Goal: Information Seeking & Learning: Learn about a topic

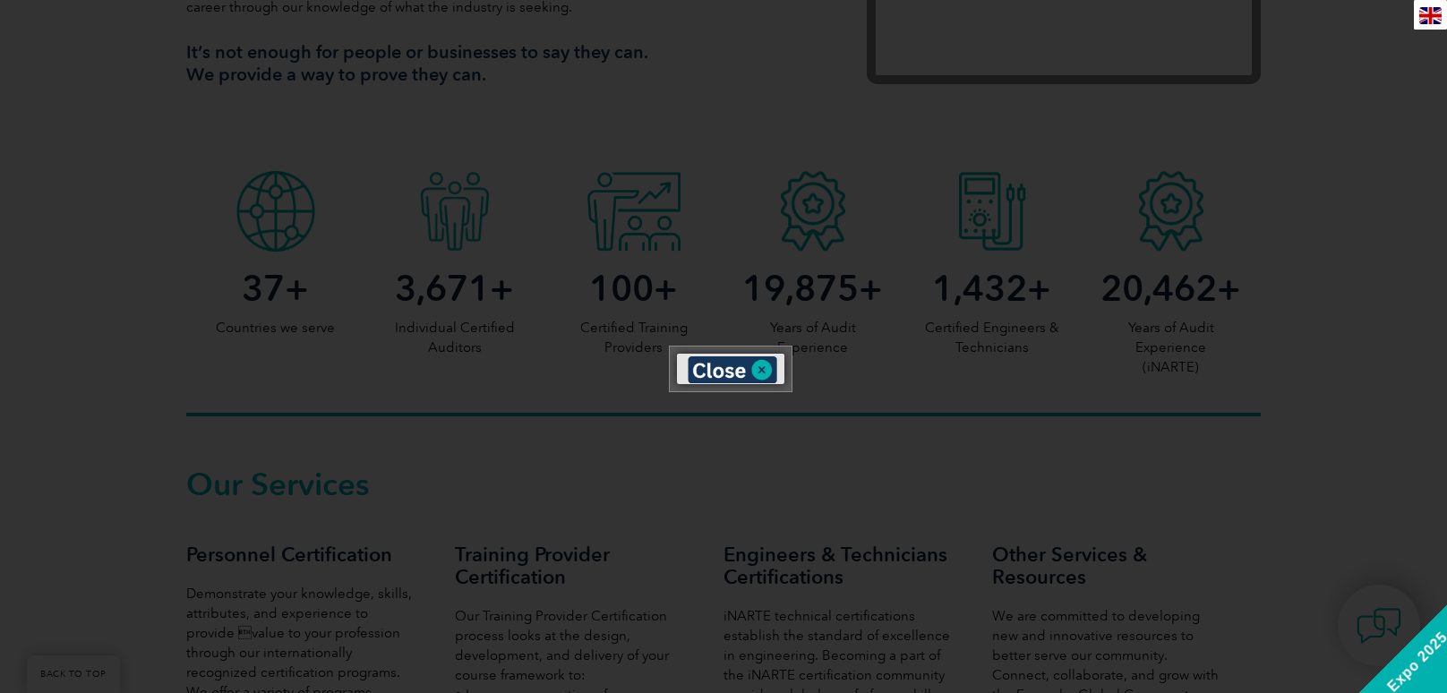
scroll to position [823, 0]
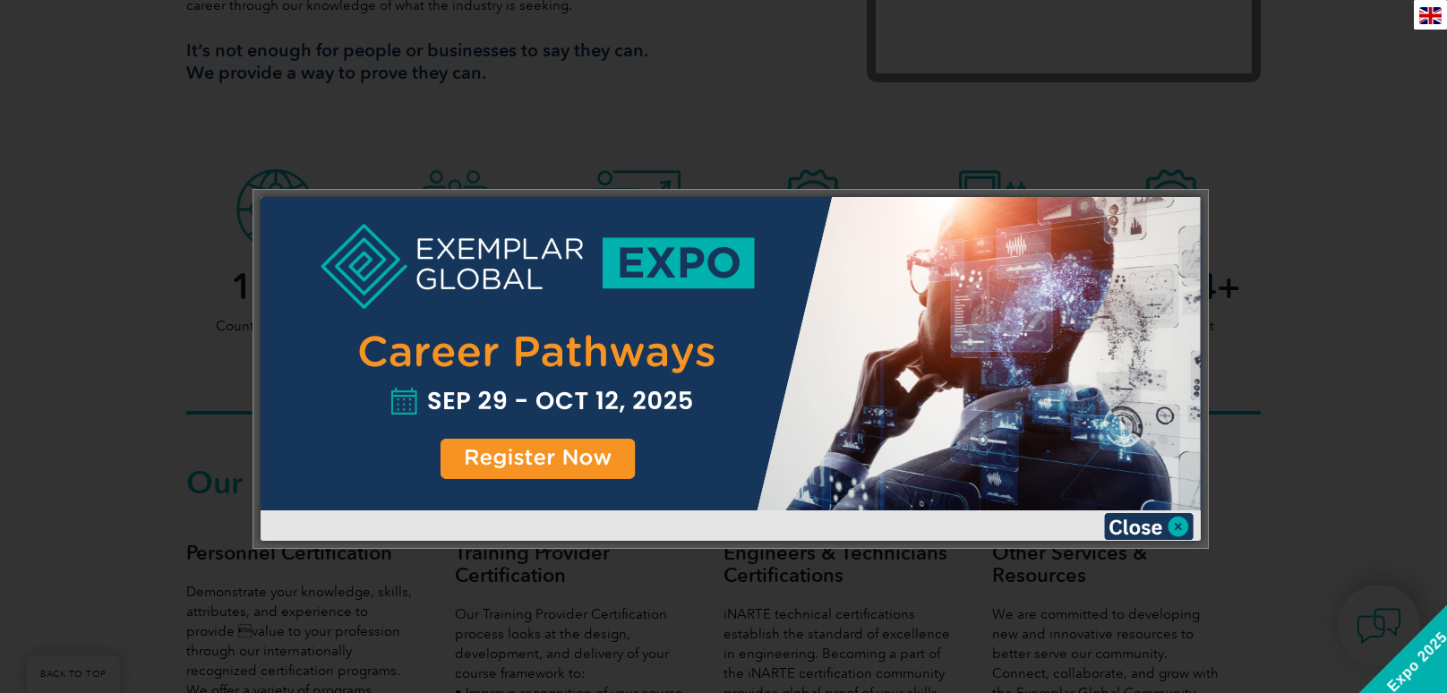
click at [766, 152] on div at bounding box center [723, 346] width 1447 height 693
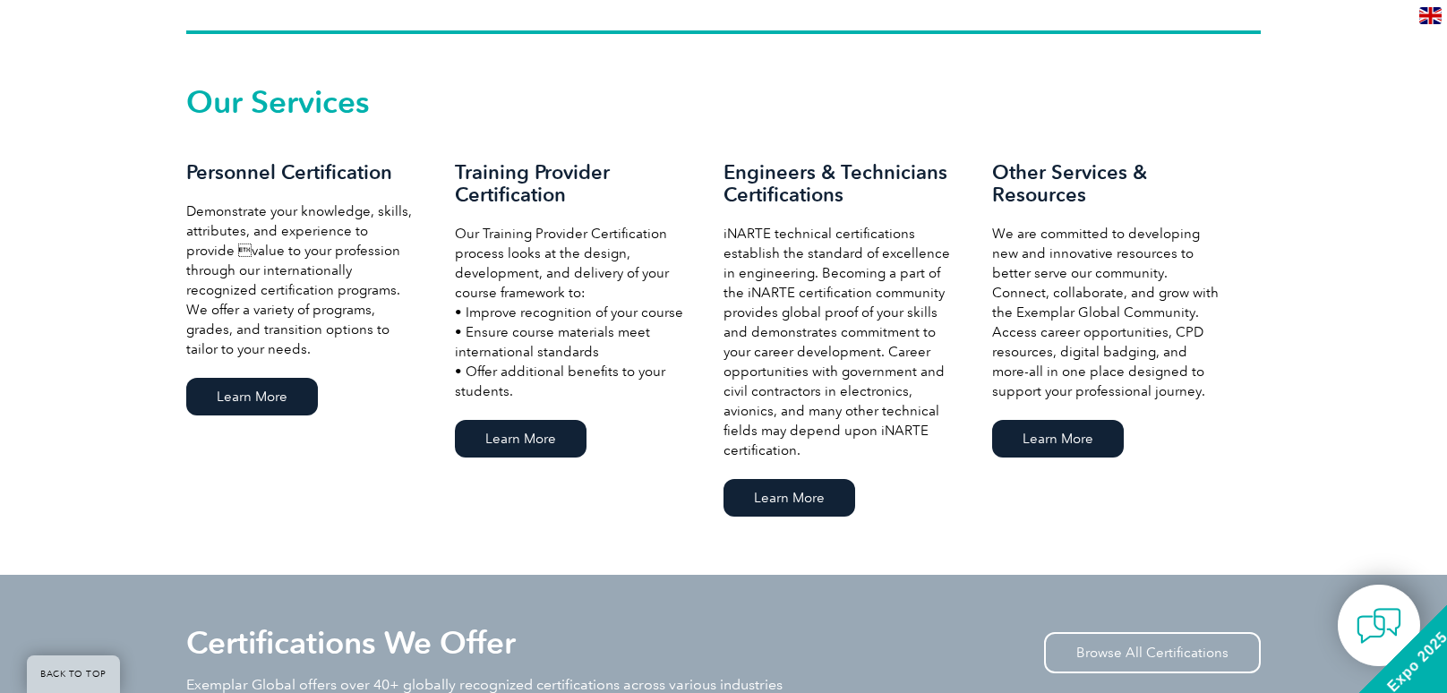
scroll to position [1200, 0]
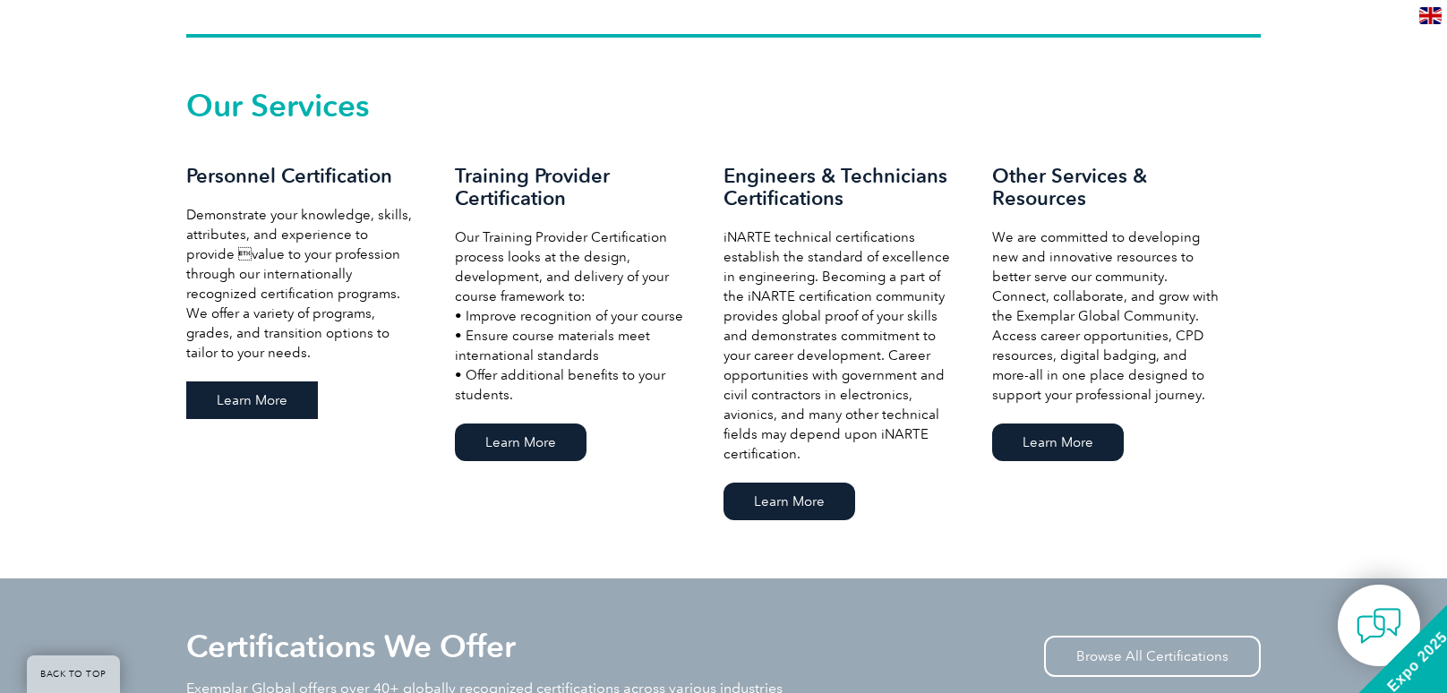
click at [228, 412] on link "Learn More" at bounding box center [252, 400] width 132 height 38
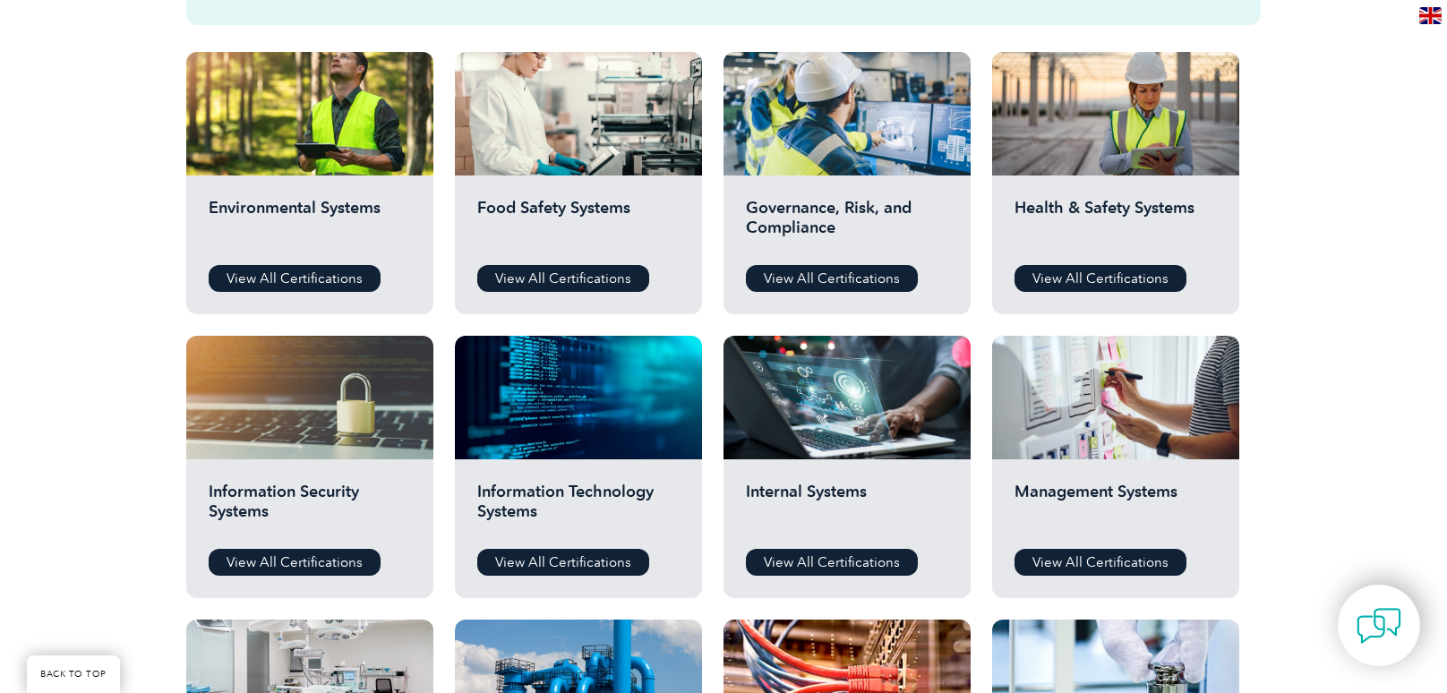
scroll to position [611, 0]
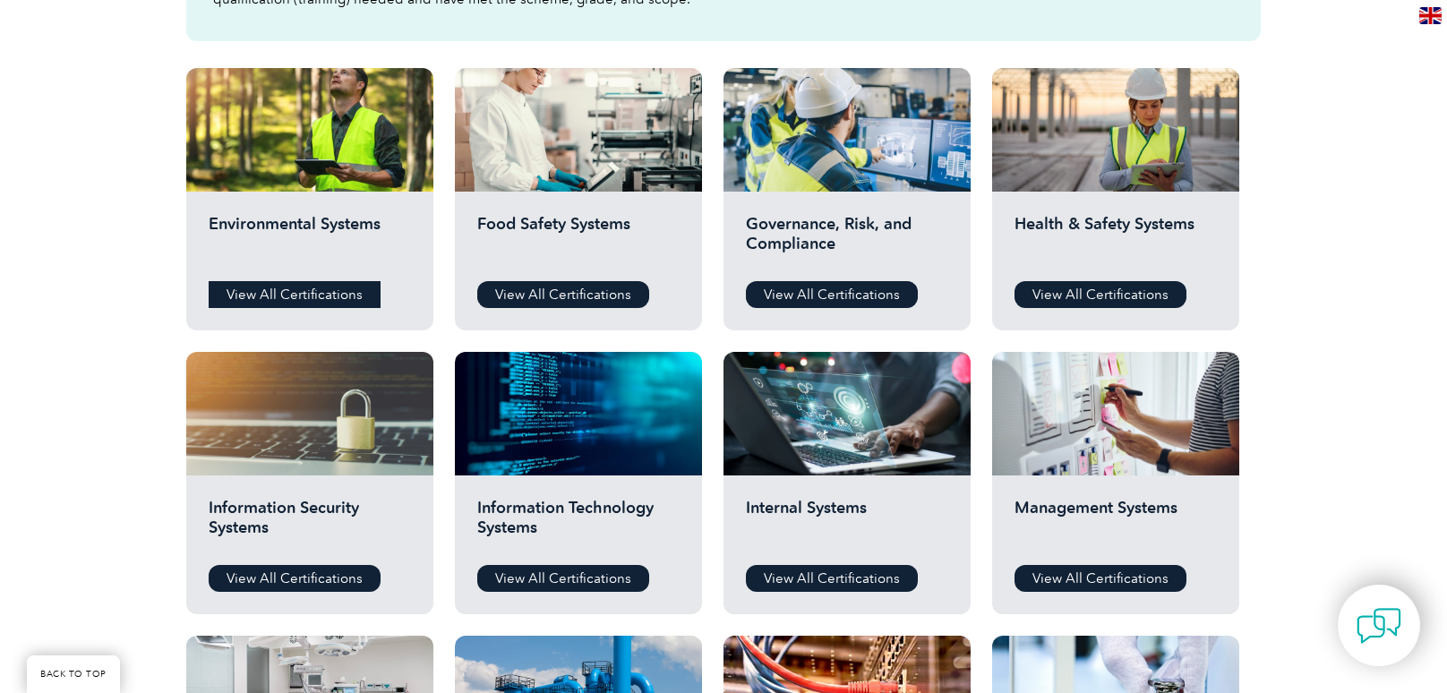
click at [303, 295] on link "View All Certifications" at bounding box center [295, 294] width 172 height 27
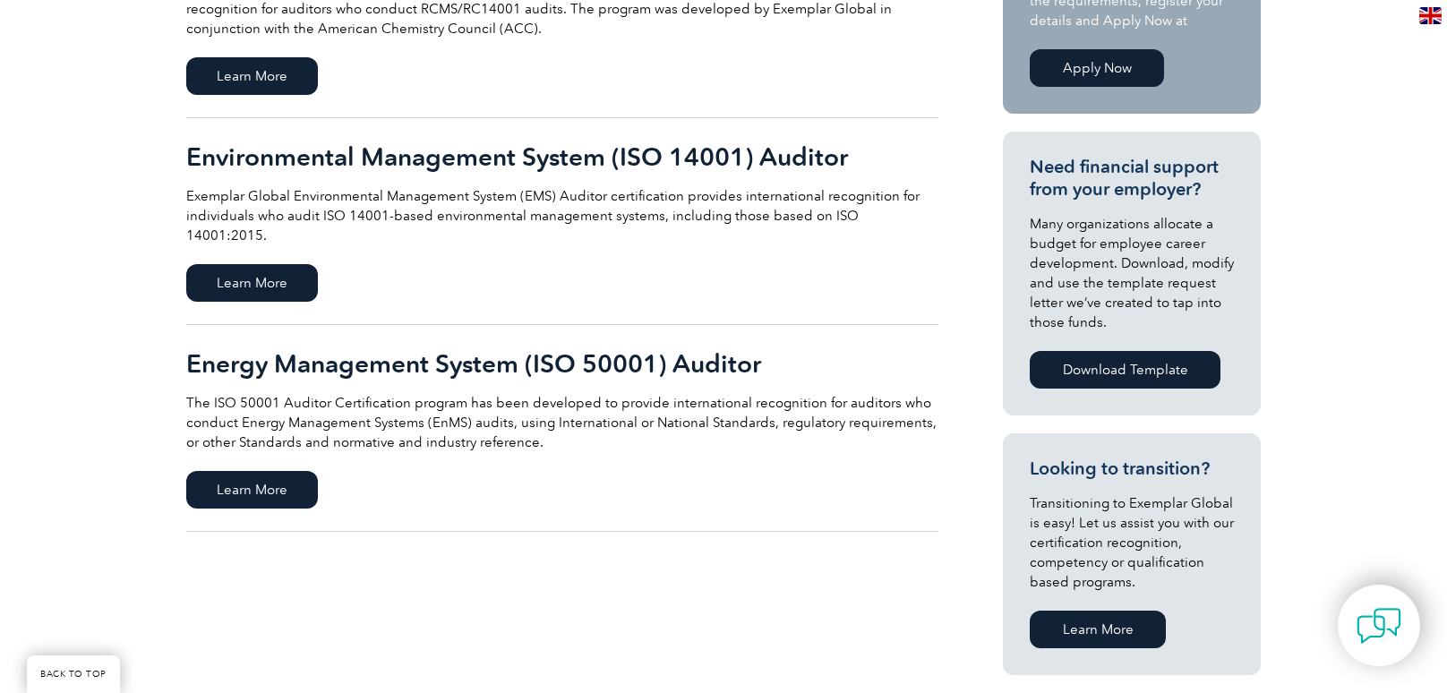
scroll to position [547, 0]
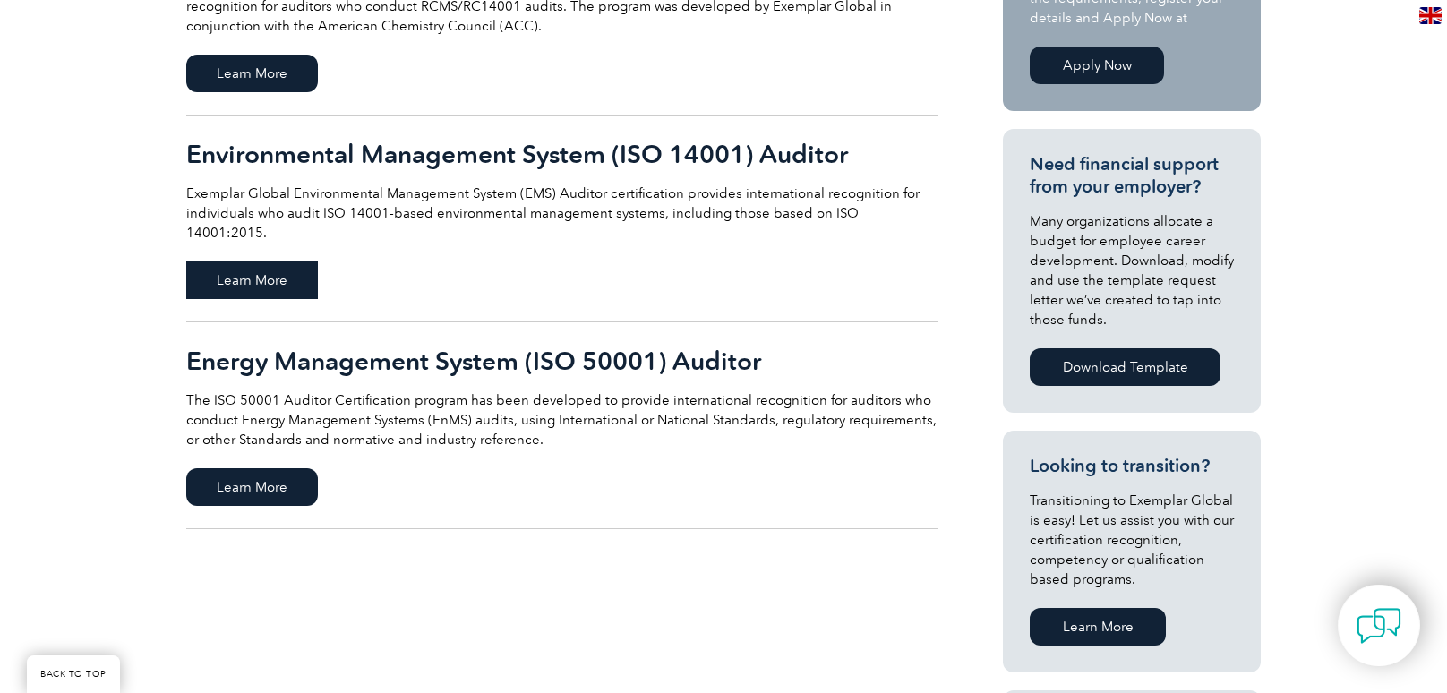
click at [278, 269] on span "Learn More" at bounding box center [252, 280] width 132 height 38
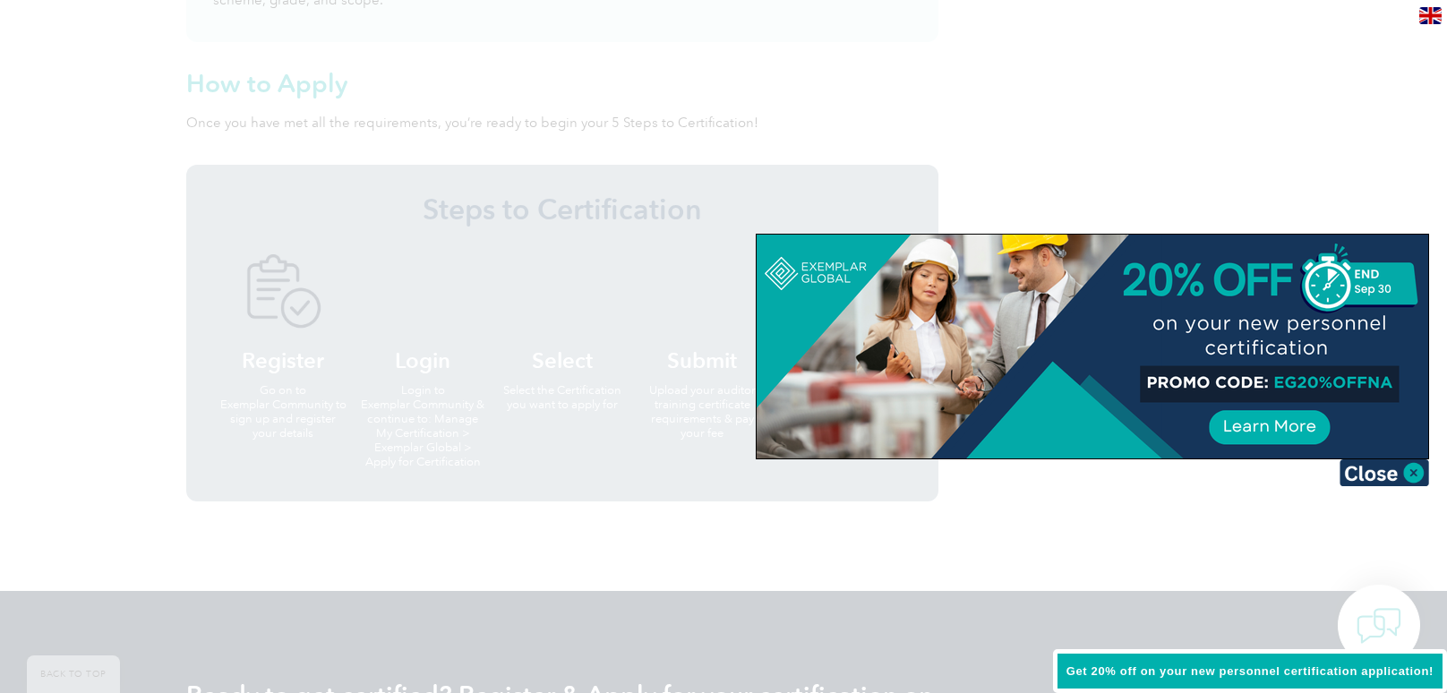
scroll to position [1879, 0]
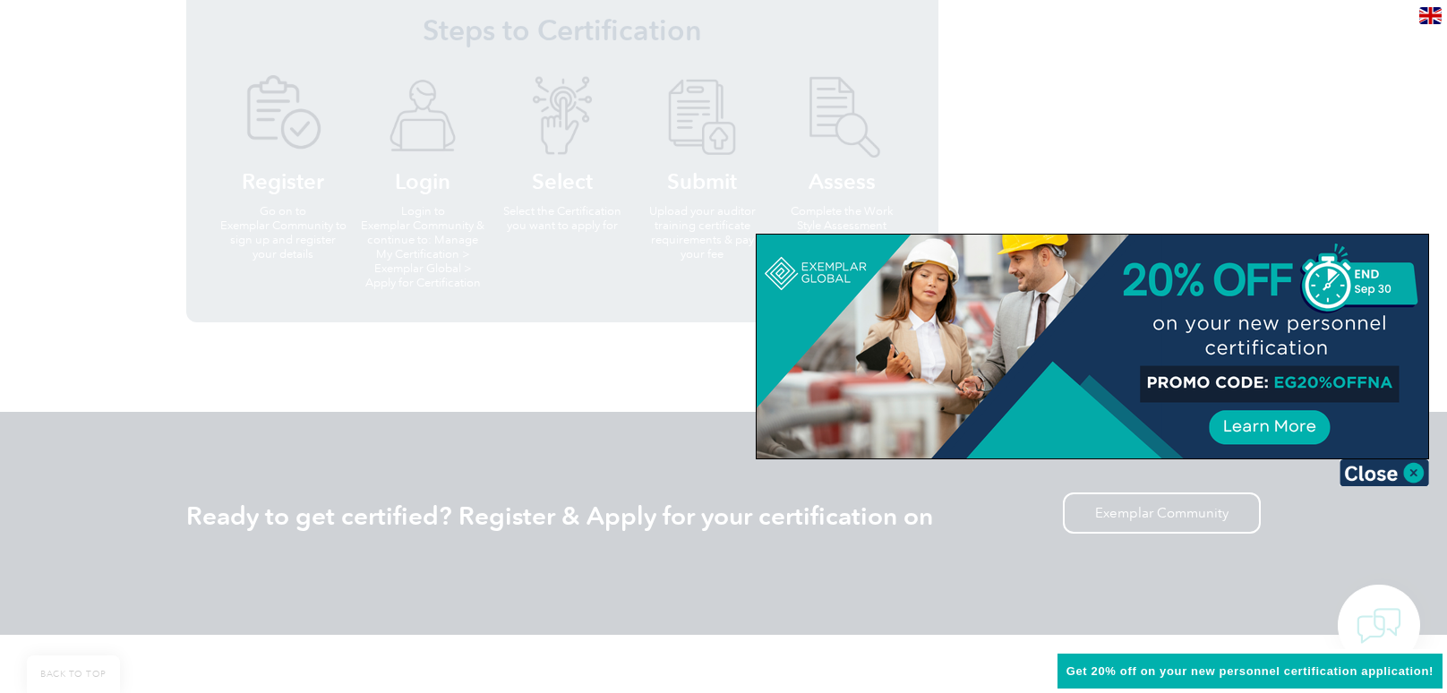
click at [1233, 160] on div at bounding box center [723, 346] width 1447 height 693
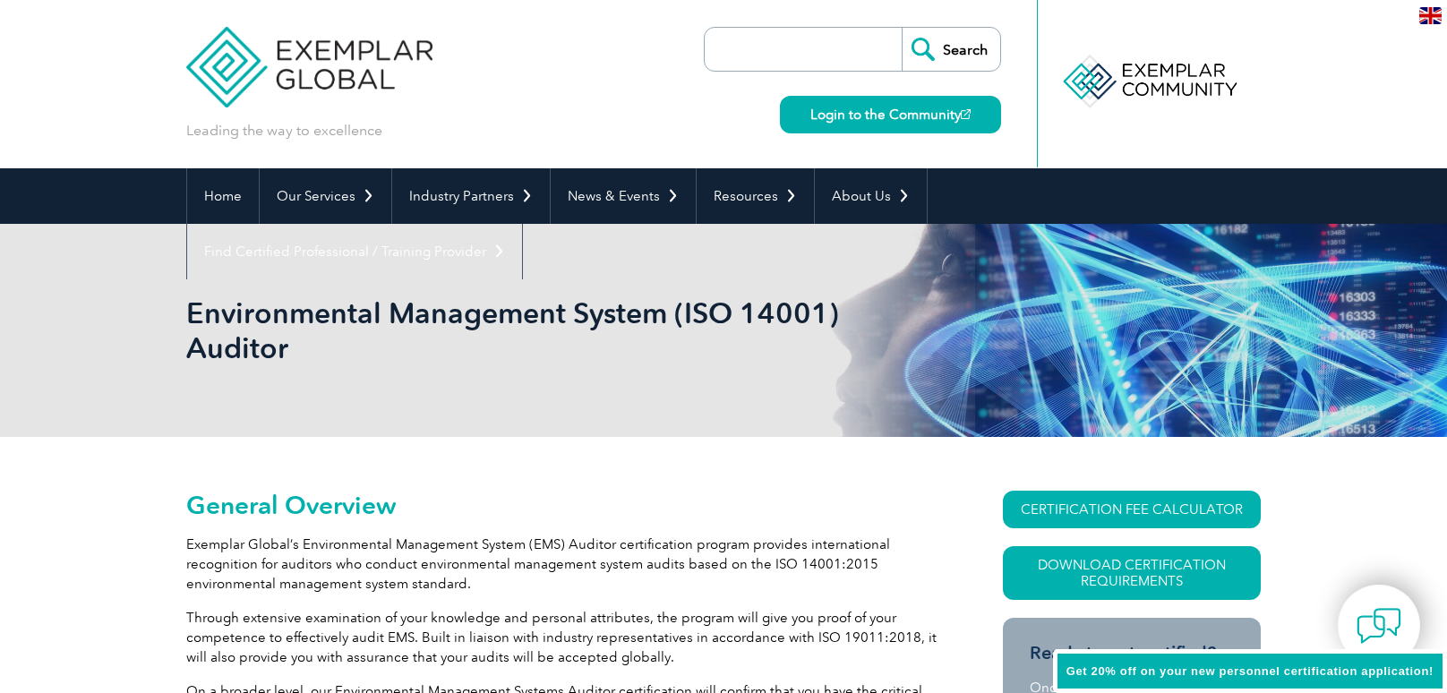
scroll to position [0, 0]
